Goal: Transaction & Acquisition: Book appointment/travel/reservation

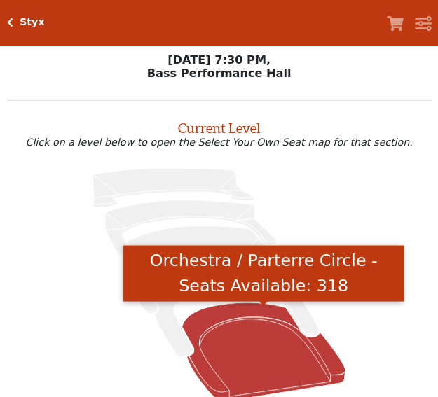
click at [247, 368] on icon "Orchestra / Parterre Circle - Seats Available: 318" at bounding box center [262, 352] width 163 height 99
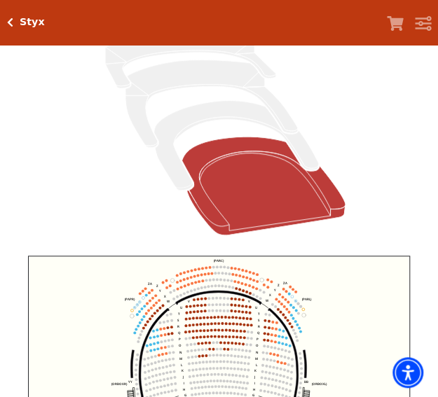
drag, startPoint x: 445, startPoint y: 130, endPoint x: 445, endPoint y: 187, distance: 57.4
click at [438, 187] on html "Skip to main content Enable accessibility for low vision Open the accessibility…" at bounding box center [219, 9] width 438 height 397
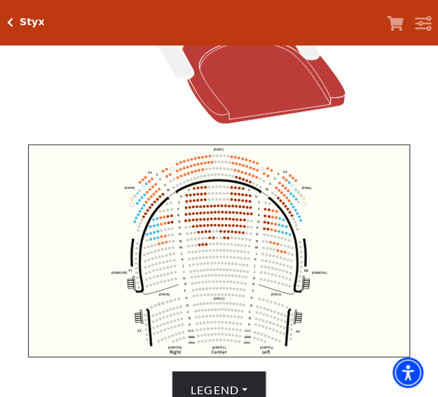
scroll to position [305, 0]
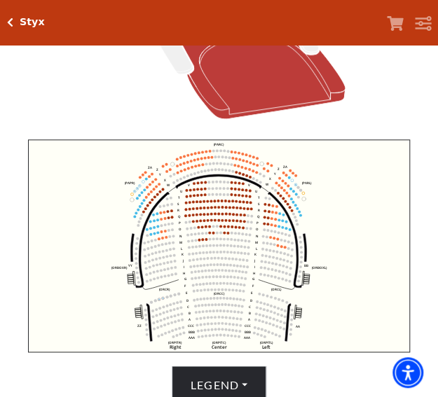
click at [157, 239] on icon "Left (ORPITL) Right (ORPITR) Center (ORPITC) ZZ AA YY BB ZA ZA (ORCL) (ORCR) (O…" at bounding box center [219, 245] width 382 height 213
click at [157, 234] on circle at bounding box center [157, 232] width 3 height 3
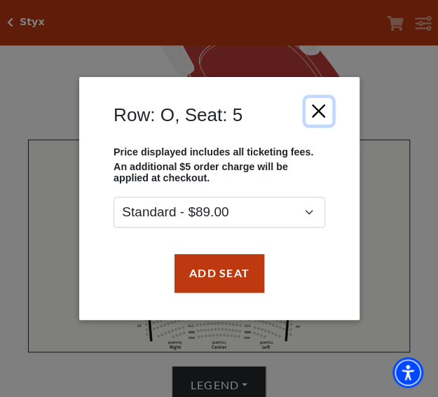
click at [318, 111] on button "Close" at bounding box center [318, 110] width 27 height 27
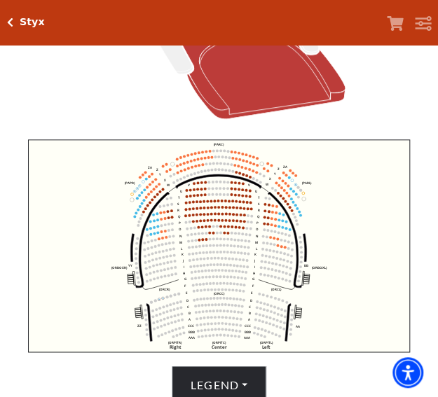
click at [158, 234] on circle at bounding box center [157, 232] width 3 height 3
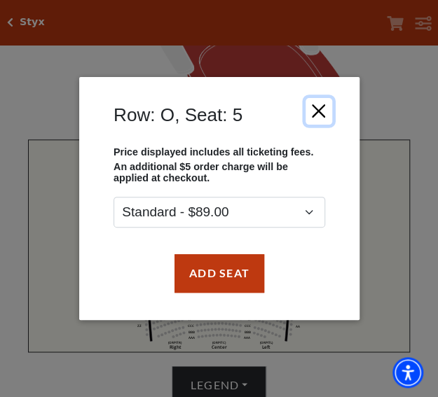
click at [319, 109] on button "Close" at bounding box center [318, 110] width 27 height 27
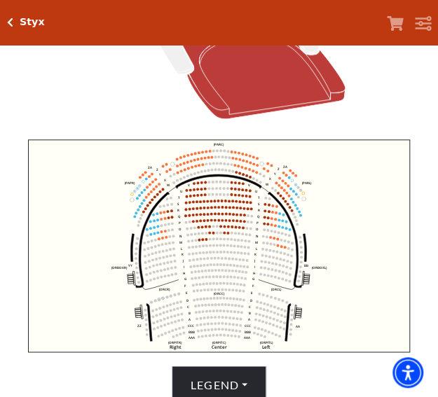
click at [157, 234] on circle at bounding box center [157, 232] width 3 height 3
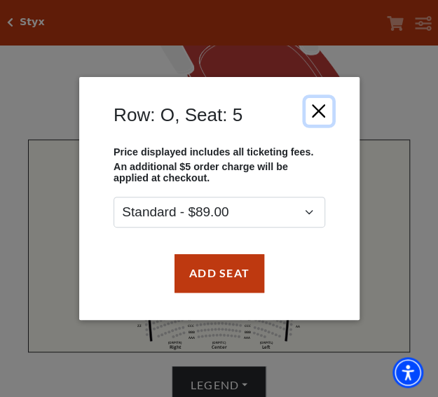
click at [319, 108] on button "Close" at bounding box center [318, 110] width 27 height 27
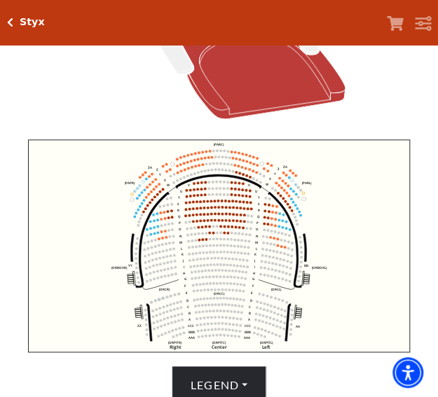
click at [159, 240] on circle at bounding box center [159, 238] width 3 height 3
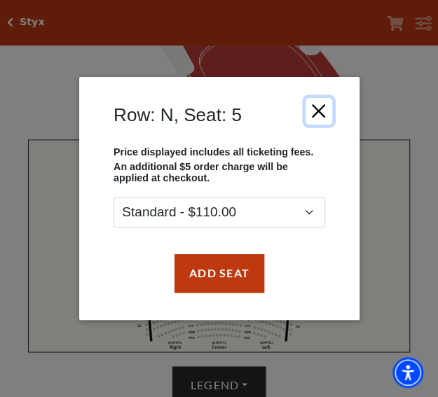
click at [322, 110] on button "Close" at bounding box center [318, 110] width 27 height 27
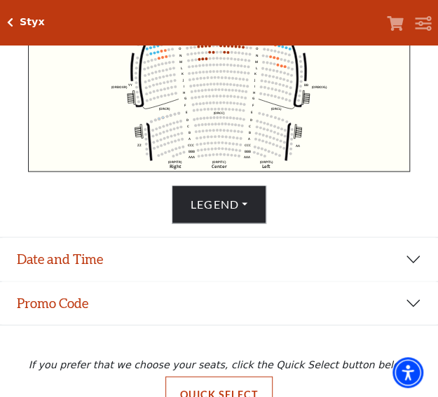
scroll to position [491, 0]
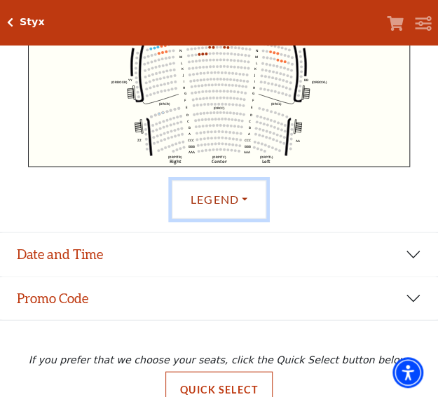
click at [218, 207] on button "Legend" at bounding box center [219, 199] width 95 height 39
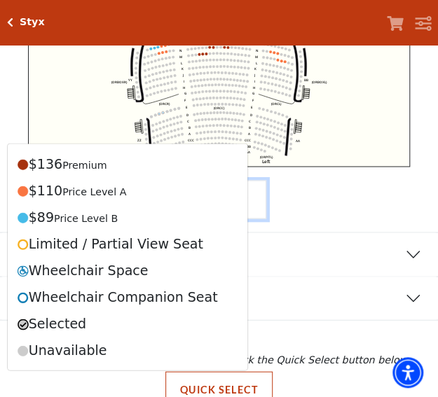
click at [244, 202] on button "Legend" at bounding box center [219, 199] width 95 height 39
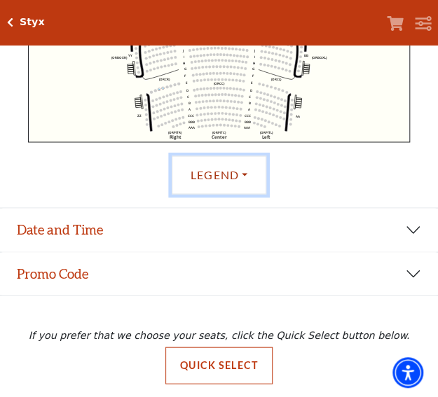
scroll to position [520, 0]
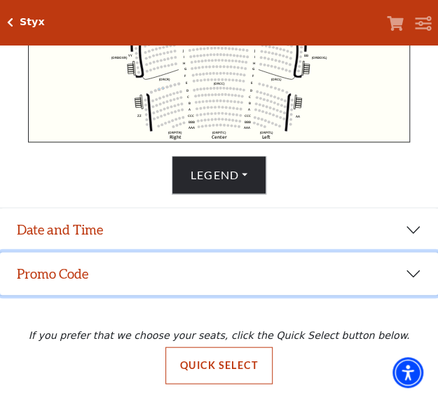
click at [375, 279] on button "Promo Code" at bounding box center [219, 273] width 438 height 43
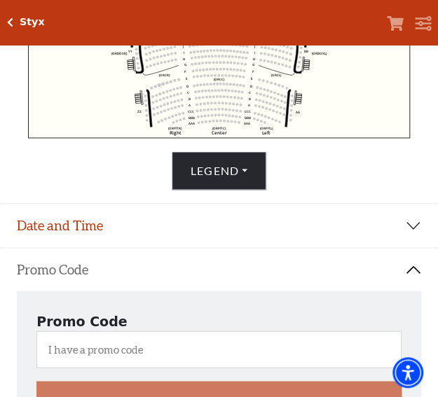
click at [375, 279] on button "Promo Code" at bounding box center [219, 269] width 438 height 43
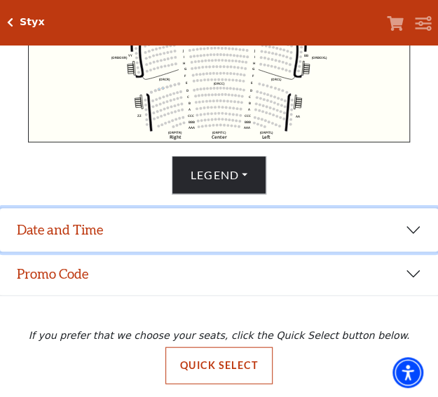
click at [389, 217] on button "Date and Time" at bounding box center [219, 229] width 438 height 43
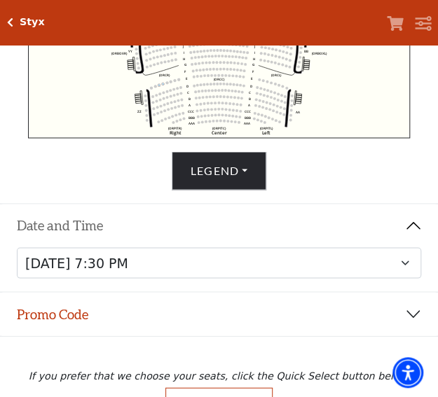
click at [389, 217] on button "Date and Time" at bounding box center [219, 225] width 438 height 43
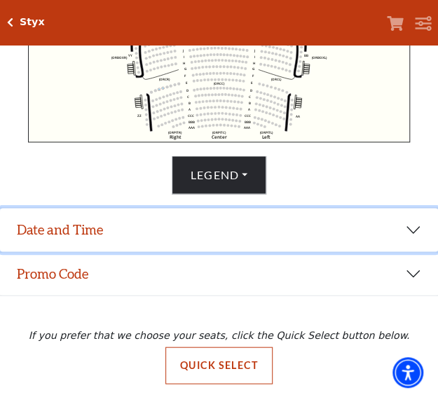
click at [389, 217] on button "Date and Time" at bounding box center [219, 229] width 438 height 43
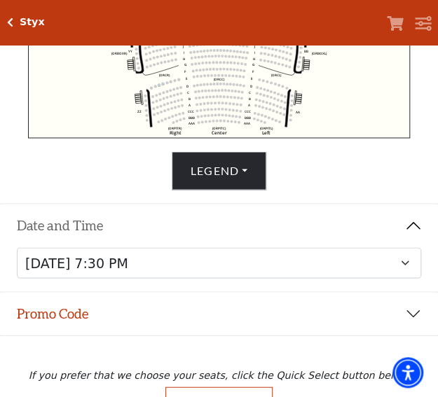
click at [389, 217] on button "Date and Time" at bounding box center [219, 225] width 438 height 43
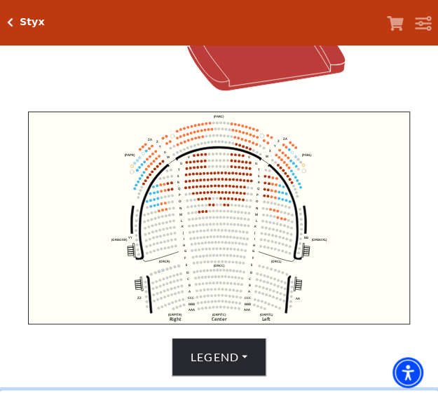
scroll to position [334, 0]
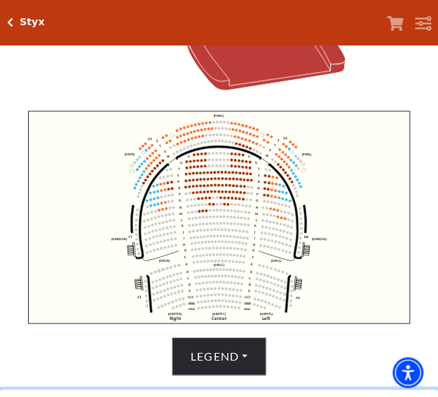
click at [276, 218] on circle at bounding box center [277, 217] width 3 height 3
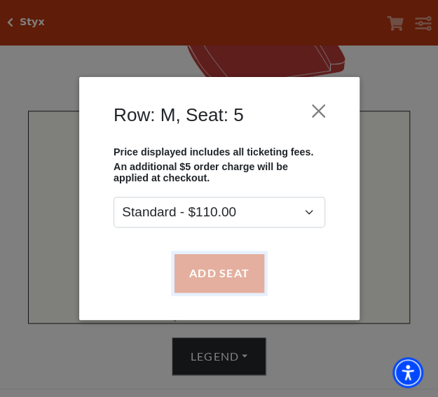
click at [234, 261] on button "Add Seat" at bounding box center [219, 273] width 90 height 39
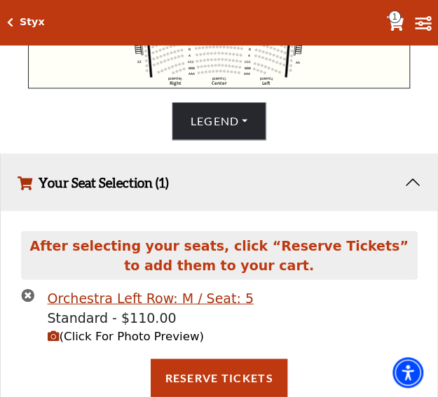
scroll to position [571, 0]
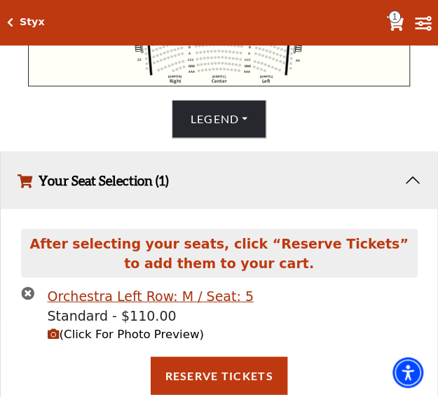
click at [150, 335] on span "(Click For Photo Preview)" at bounding box center [126, 333] width 156 height 13
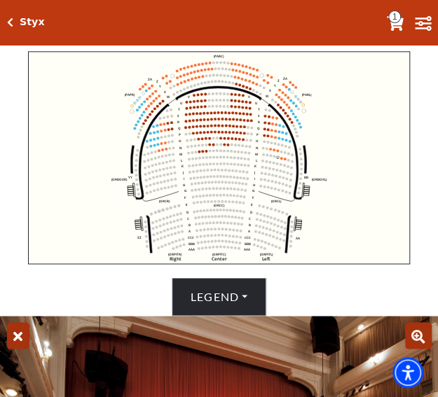
scroll to position [897, 0]
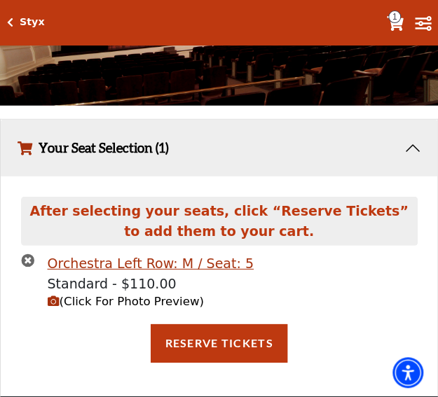
click at [25, 261] on icon "times-circle" at bounding box center [27, 260] width 13 height 13
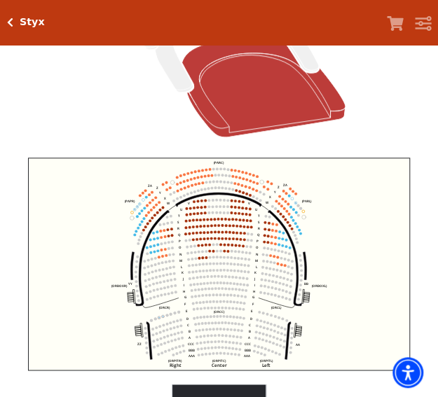
scroll to position [293, 0]
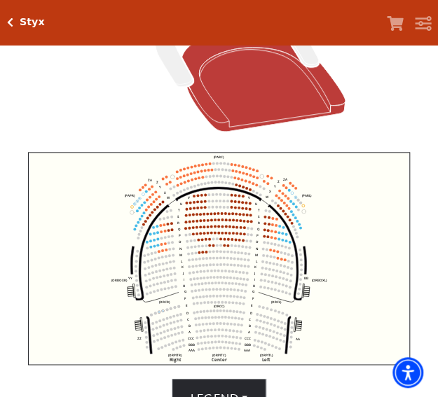
click at [157, 247] on circle at bounding box center [157, 245] width 3 height 3
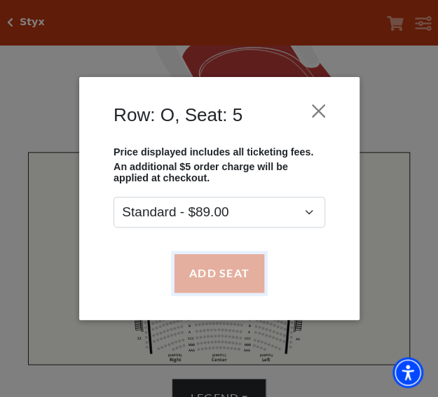
click at [233, 274] on button "Add Seat" at bounding box center [219, 273] width 90 height 39
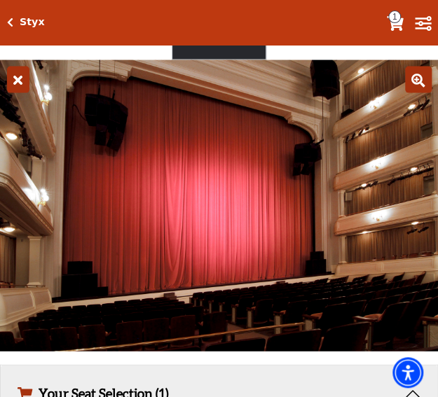
scroll to position [897, 0]
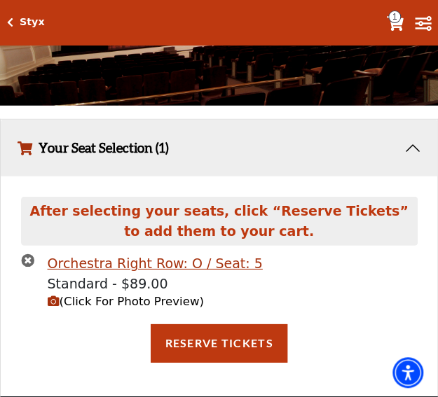
click at [162, 303] on span "(Click For Photo Preview)" at bounding box center [126, 301] width 156 height 13
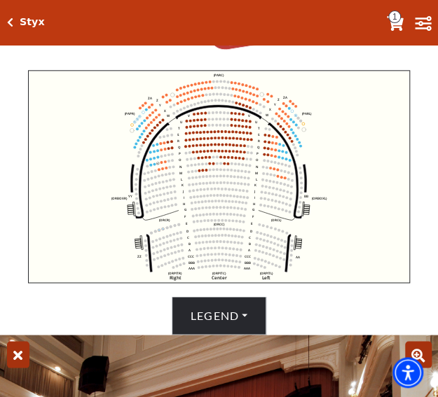
scroll to position [376, 0]
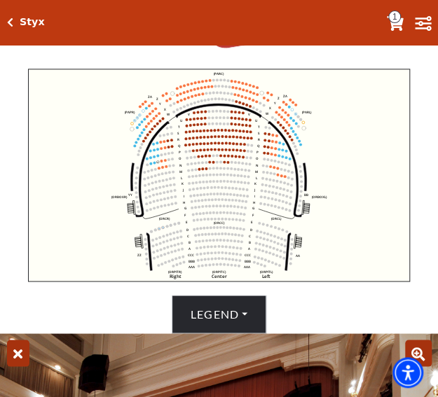
click at [158, 151] on circle at bounding box center [157, 149] width 3 height 3
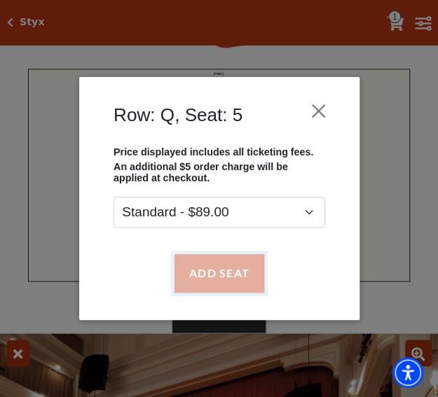
click at [231, 278] on button "Add Seat" at bounding box center [219, 273] width 90 height 39
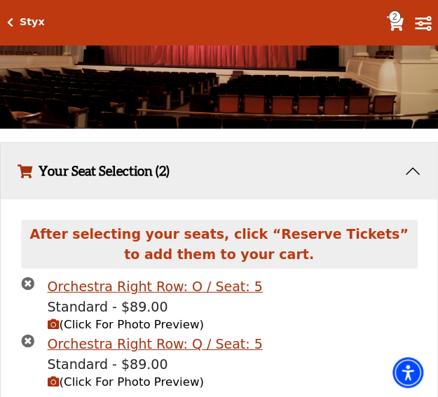
scroll to position [920, 0]
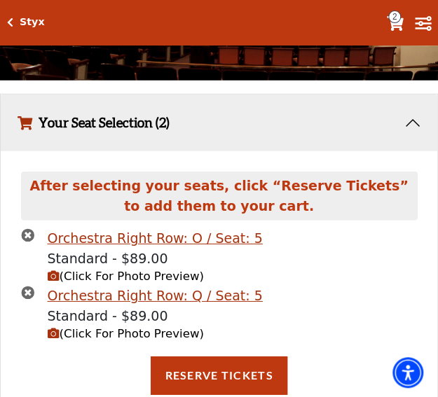
click at [153, 337] on span "(Click For Photo Preview)" at bounding box center [126, 333] width 156 height 13
click at [120, 334] on span "(Click For Photo Preview)" at bounding box center [126, 333] width 156 height 13
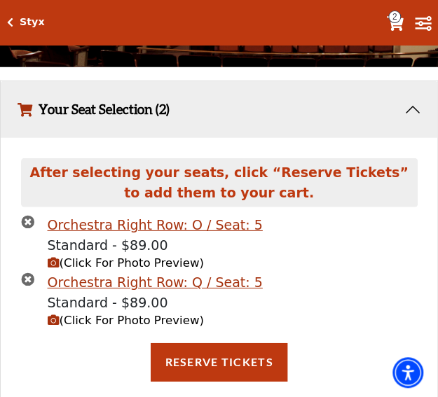
scroll to position [935, 0]
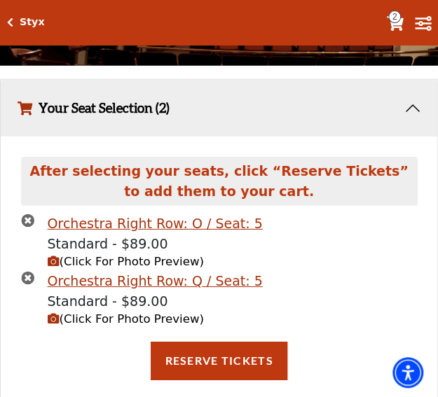
click at [18, 228] on div "Orchestra Right Row: O / Seat: 5 Standard - $89.00 (Click For Photo Preview) Or…" at bounding box center [219, 278] width 417 height 128
click at [22, 225] on icon "times-circle" at bounding box center [27, 220] width 13 height 13
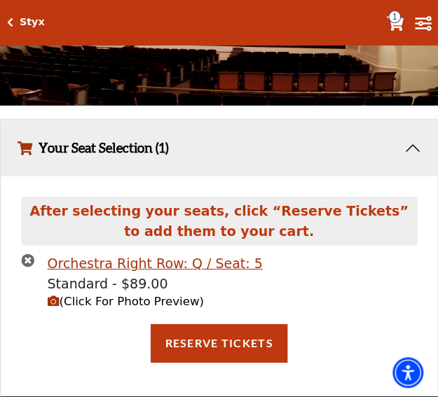
scroll to position [897, 0]
click at [92, 303] on span "(Click For Photo Preview)" at bounding box center [126, 301] width 156 height 13
click at [27, 258] on icon "times-circle" at bounding box center [27, 260] width 13 height 13
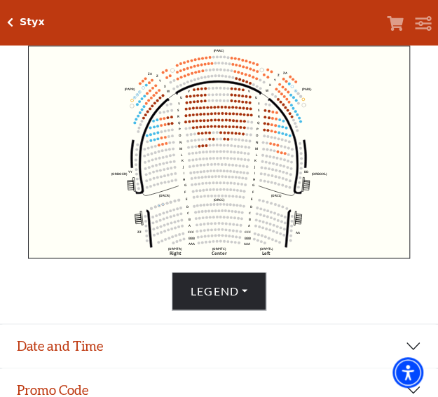
scroll to position [398, 0]
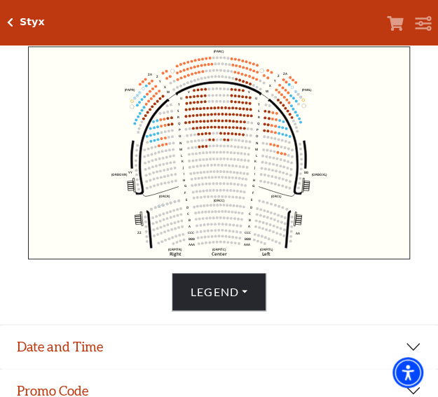
click at [134, 125] on circle at bounding box center [134, 123] width 3 height 3
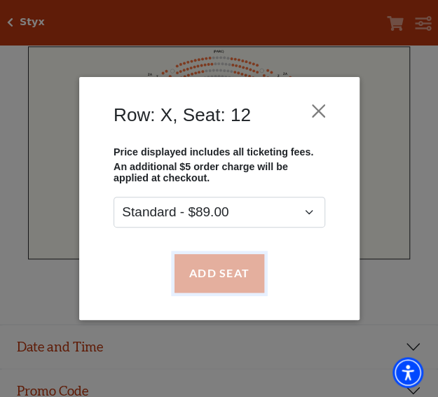
click at [219, 271] on button "Add Seat" at bounding box center [219, 273] width 90 height 39
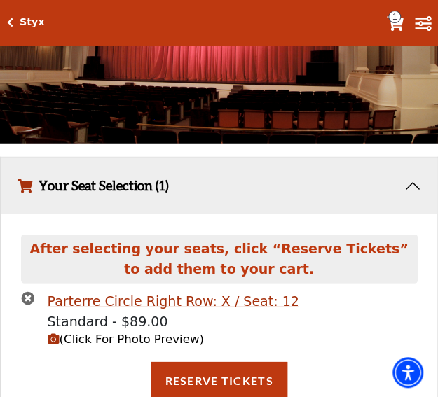
scroll to position [863, 0]
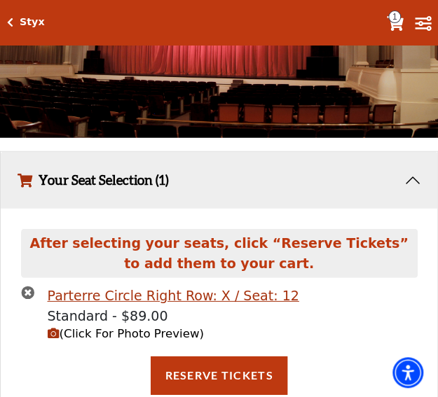
click at [101, 339] on span "(Click For Photo Preview)" at bounding box center [126, 333] width 156 height 13
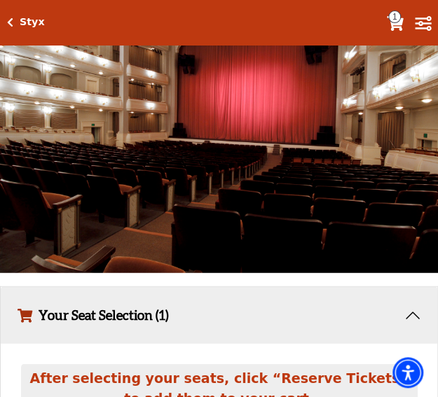
scroll to position [897, 0]
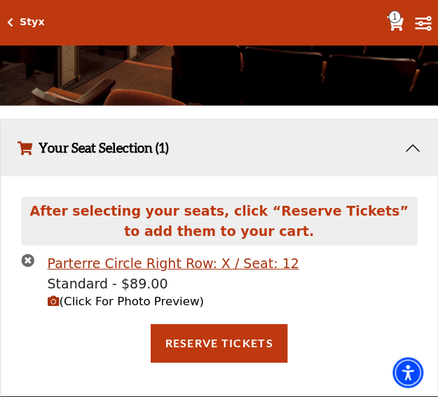
click at [25, 259] on icon "times-circle" at bounding box center [27, 260] width 13 height 13
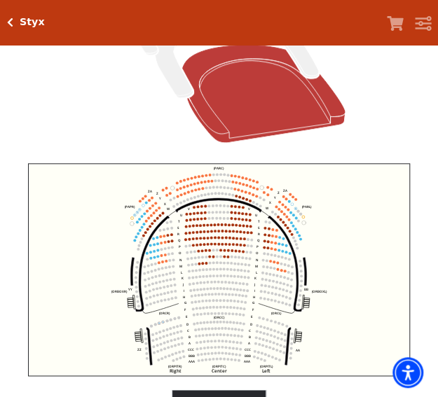
scroll to position [207, 0]
